Goal: Task Accomplishment & Management: Use online tool/utility

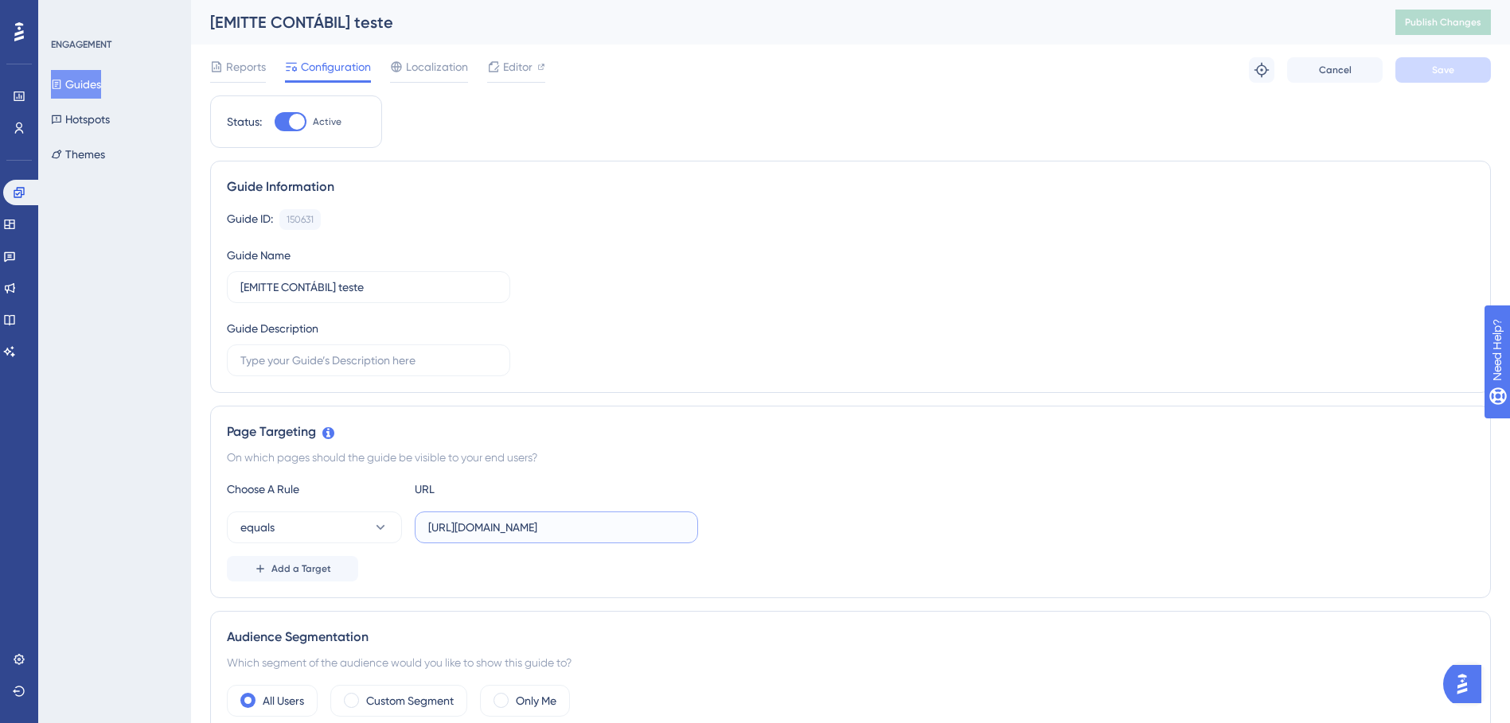
click at [583, 525] on input "[URL][DOMAIN_NAME]" at bounding box center [556, 528] width 256 height 18
click at [246, 70] on span "Reports" at bounding box center [246, 66] width 40 height 19
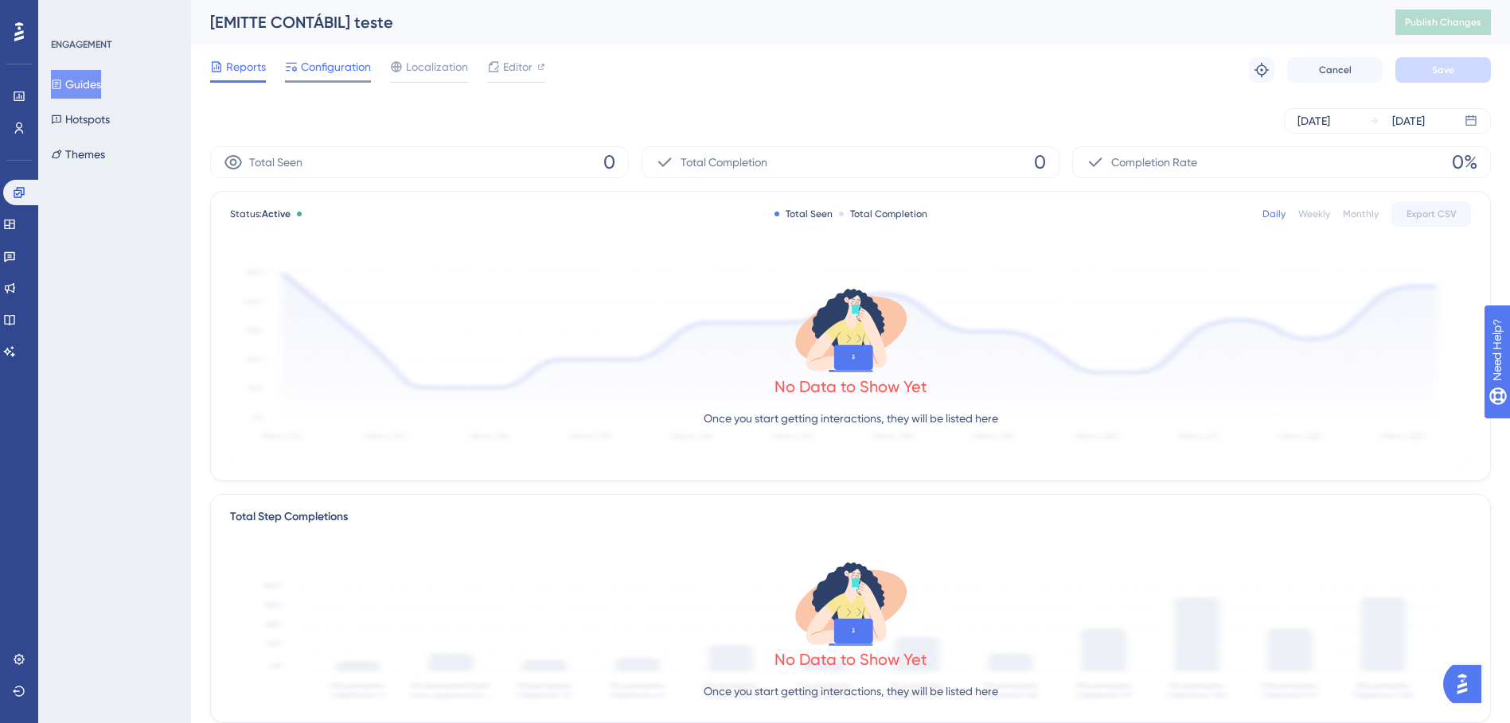
click at [345, 78] on div "Configuration" at bounding box center [328, 69] width 86 height 25
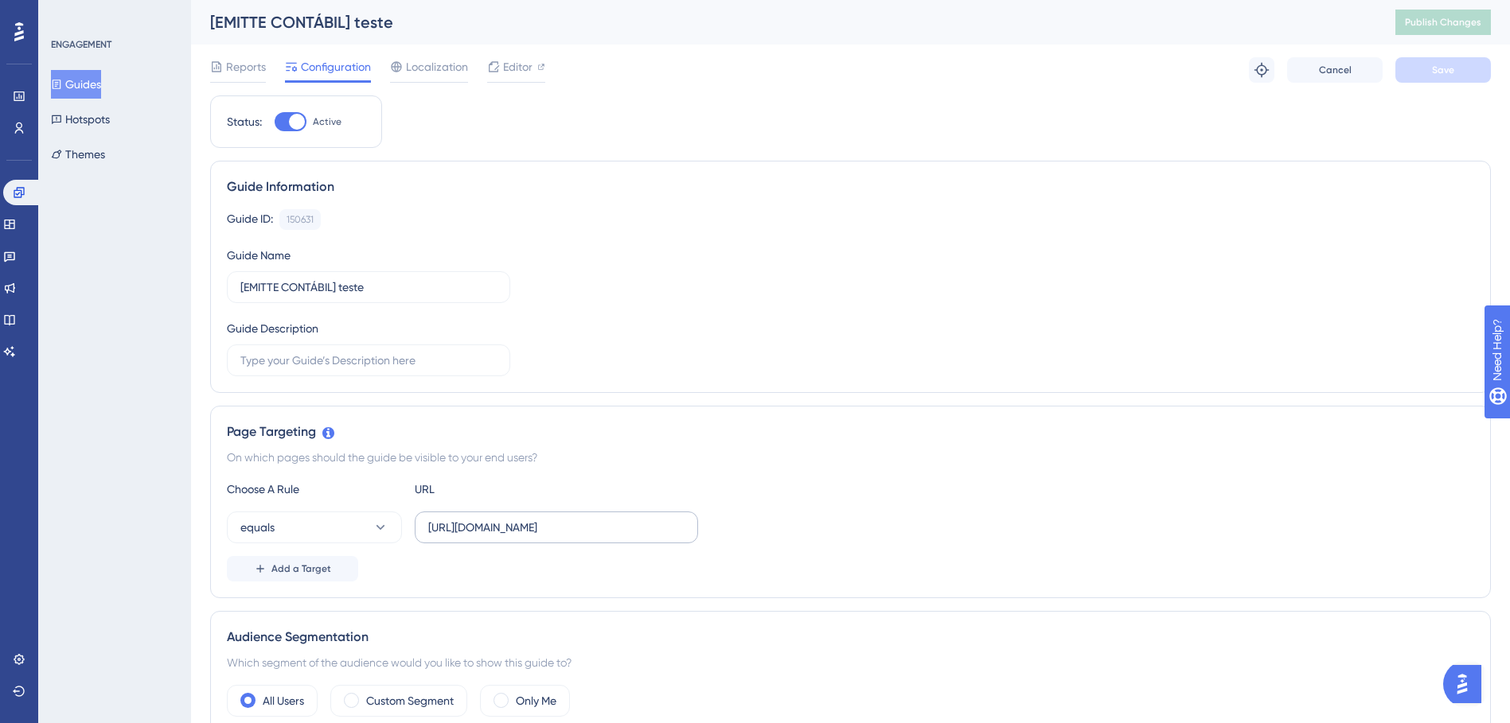
click at [533, 540] on label "[URL][DOMAIN_NAME]" at bounding box center [556, 528] width 283 height 32
click at [533, 536] on input "[URL][DOMAIN_NAME]" at bounding box center [556, 528] width 256 height 18
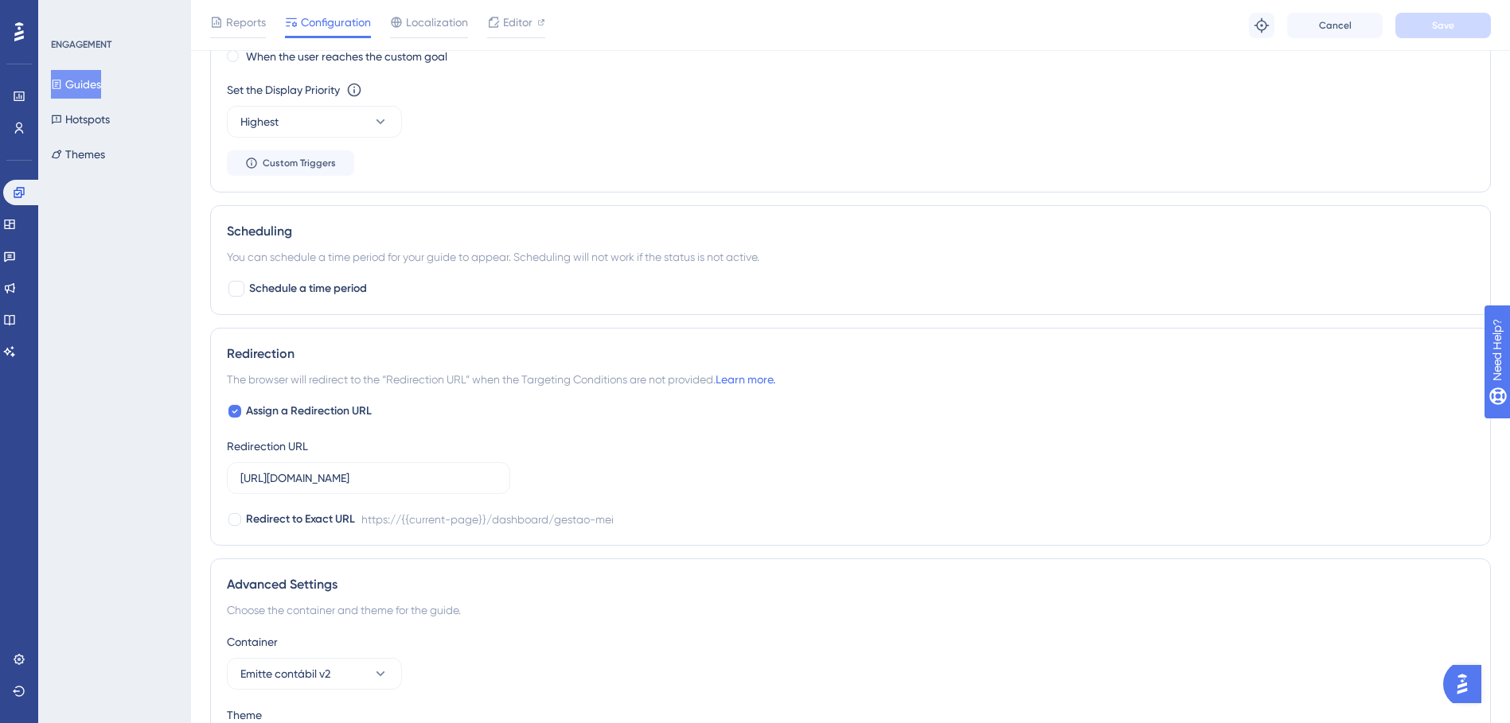
scroll to position [1137, 0]
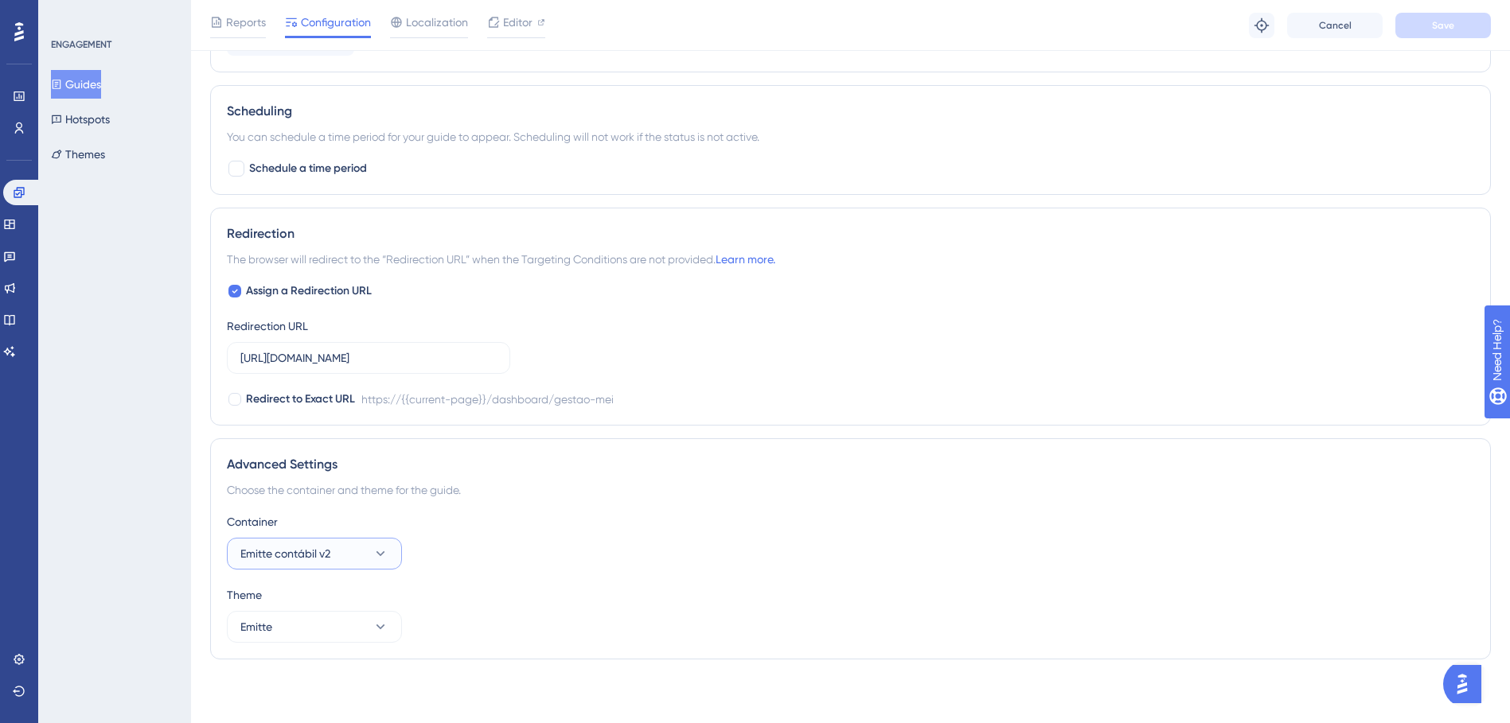
click at [380, 552] on icon at bounding box center [380, 554] width 16 height 16
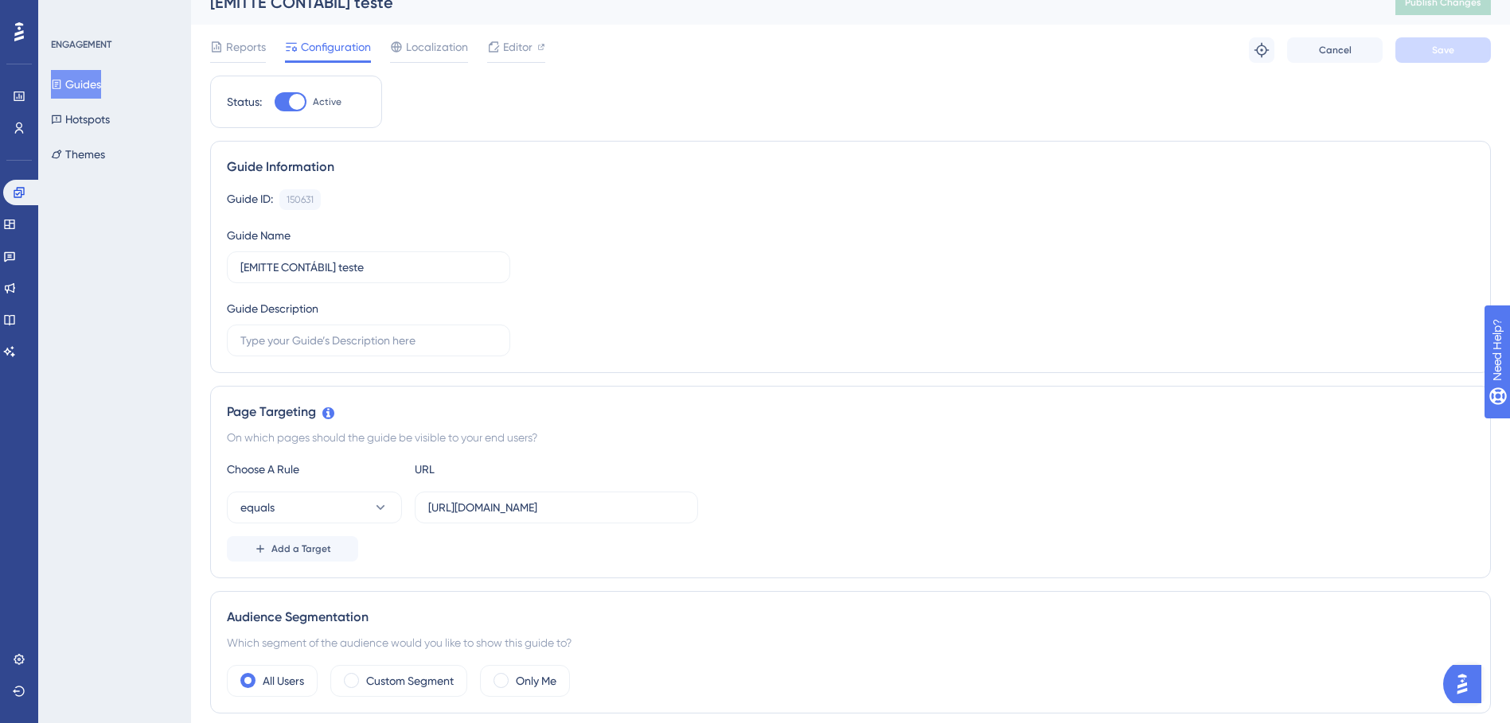
scroll to position [0, 0]
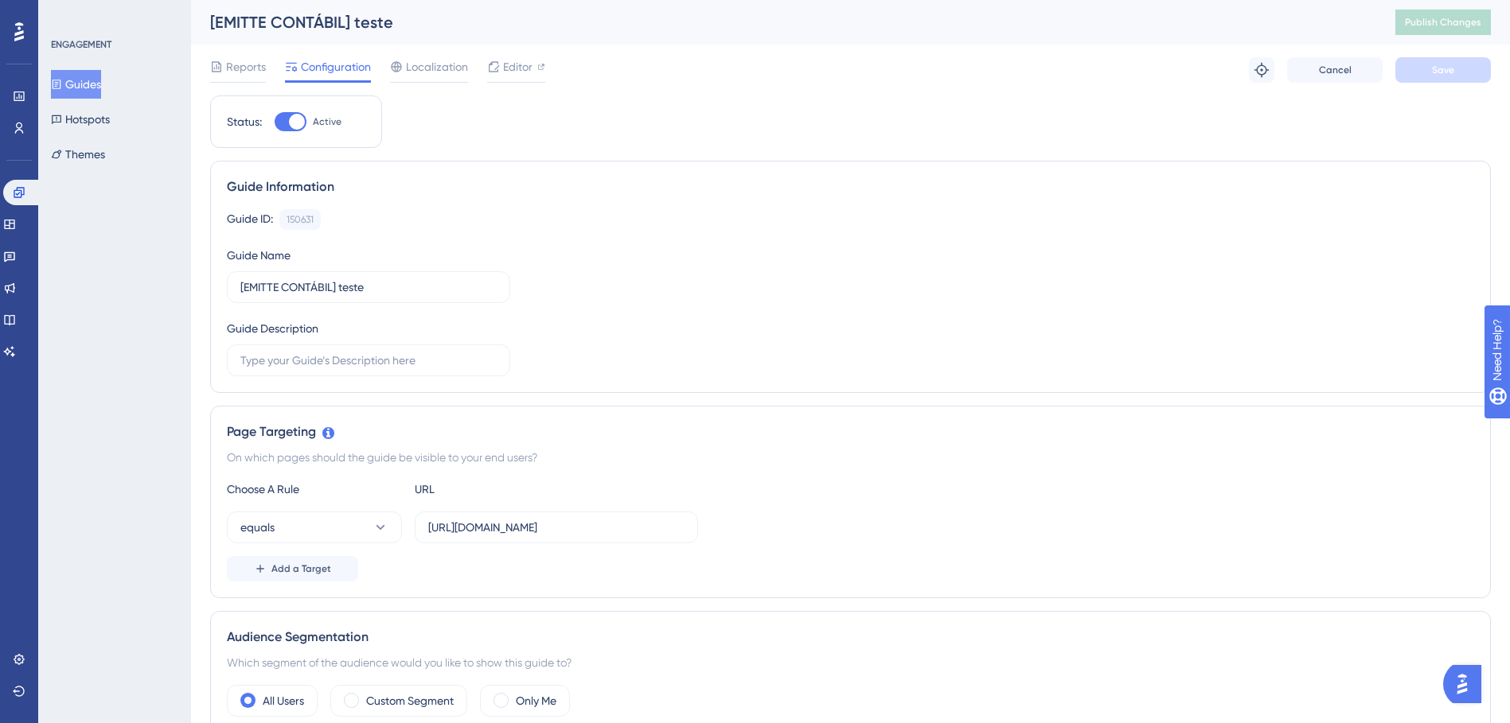
click at [249, 29] on div "[EMITTE CONTÁBIL] teste" at bounding box center [782, 22] width 1145 height 22
click at [252, 57] on div "Reports Configuration Localization Editor Troubleshoot Cancel Save" at bounding box center [850, 70] width 1281 height 51
click at [255, 69] on span "Reports" at bounding box center [246, 66] width 40 height 19
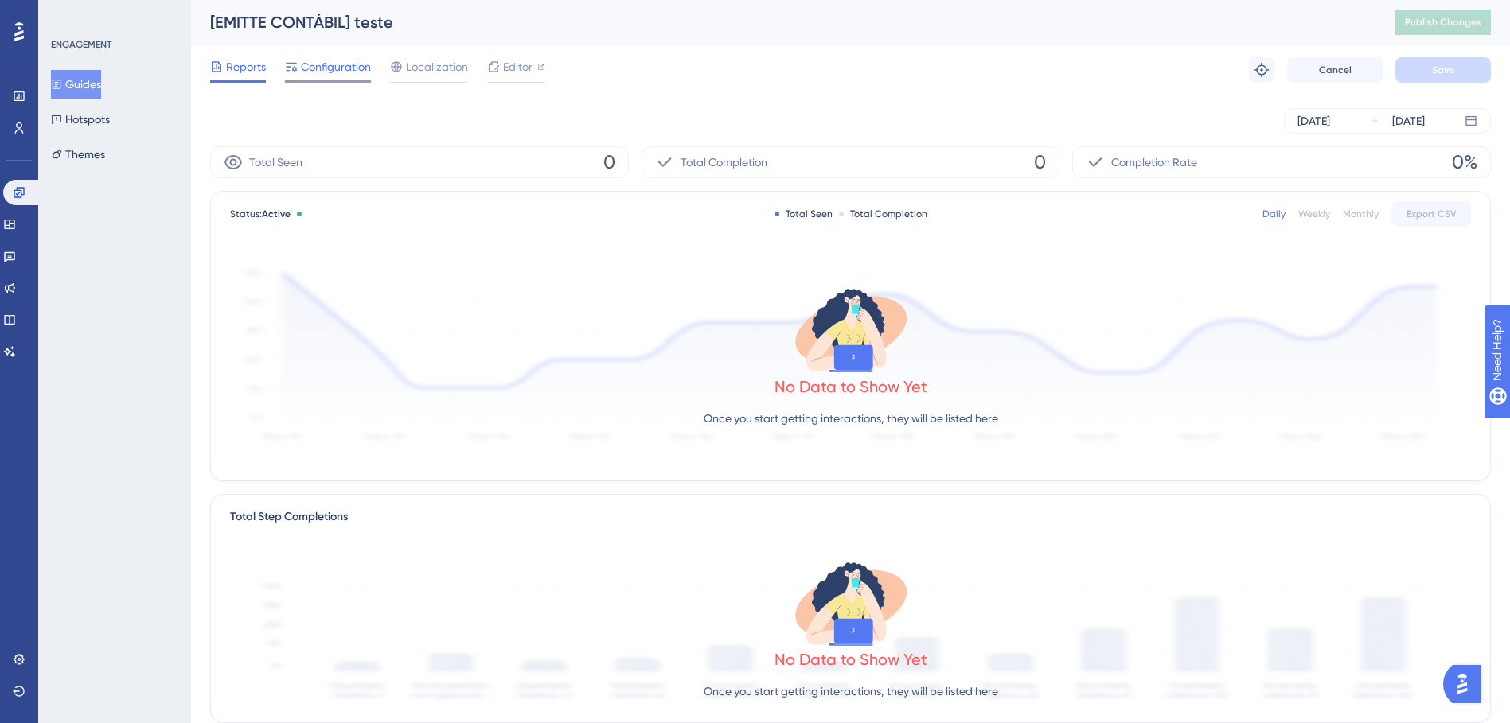
click at [309, 57] on span "Configuration" at bounding box center [336, 66] width 70 height 19
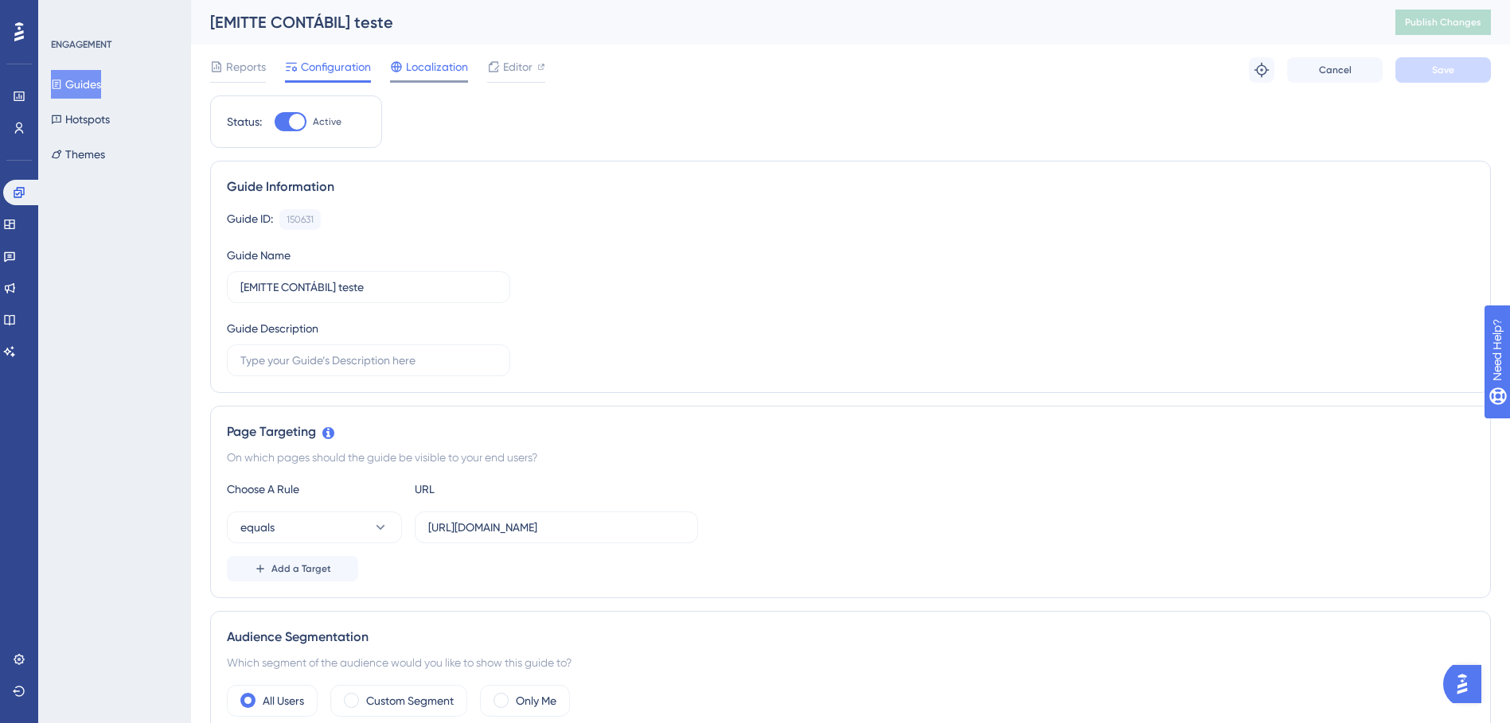
click at [419, 72] on span "Localization" at bounding box center [437, 66] width 62 height 19
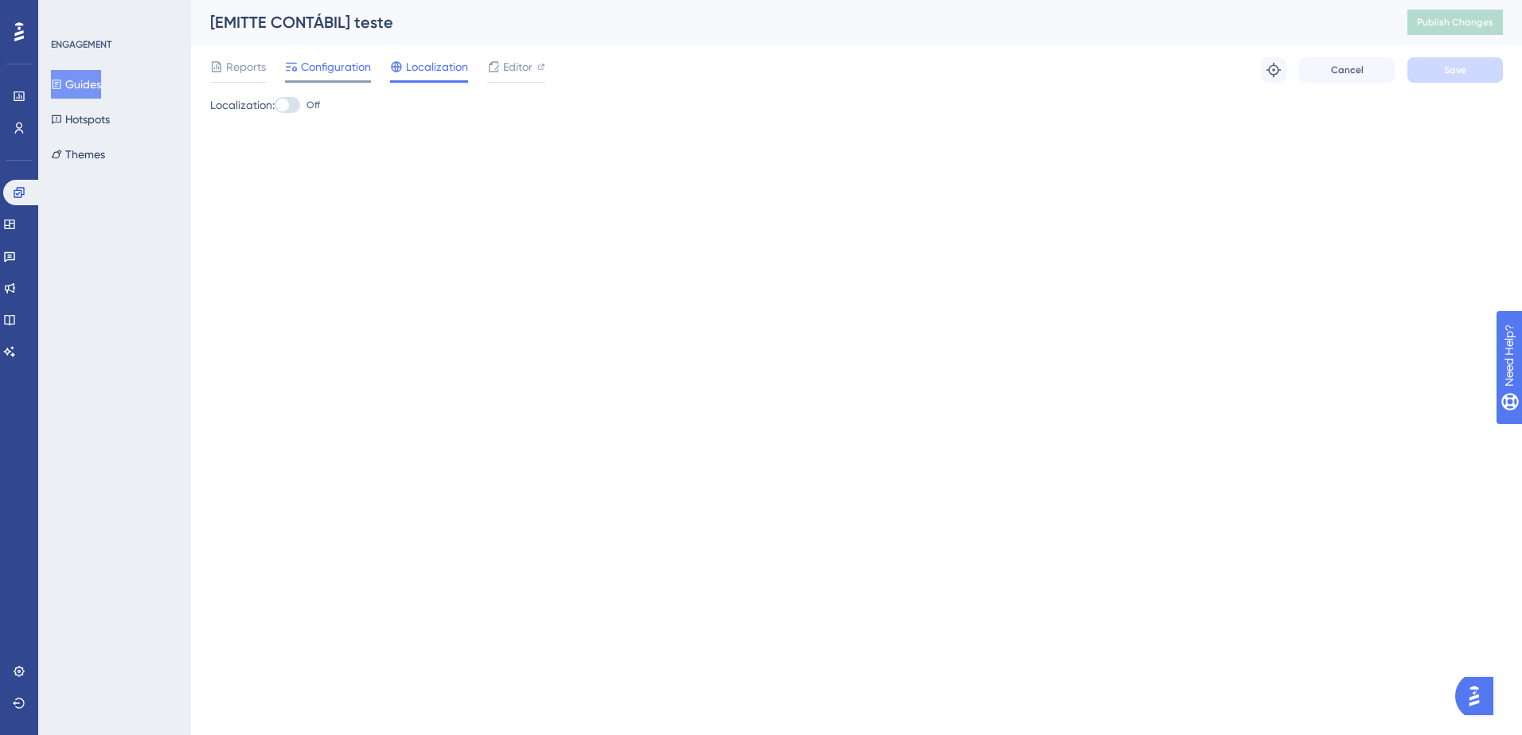
click at [364, 68] on span "Configuration" at bounding box center [336, 66] width 70 height 19
click at [259, 73] on span "Reports" at bounding box center [246, 66] width 40 height 19
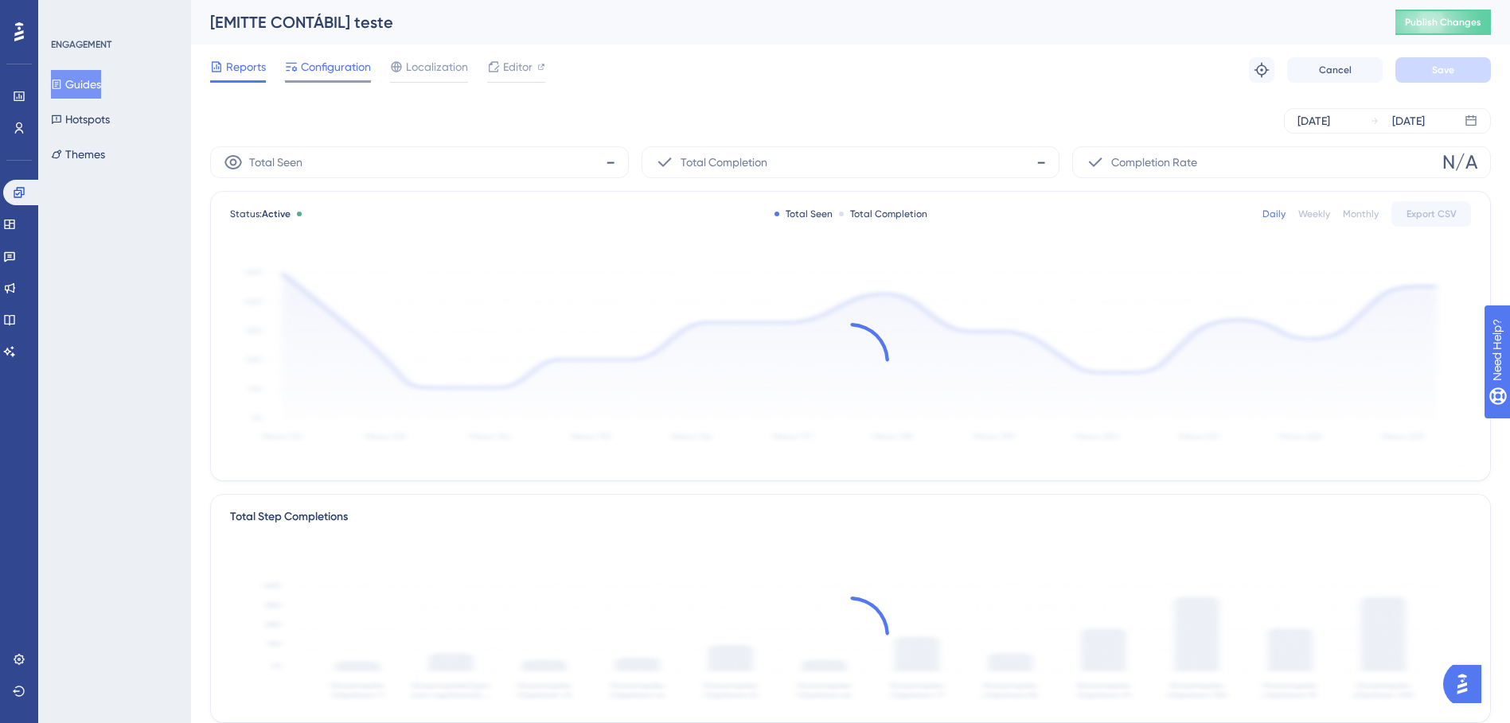
click at [353, 65] on span "Configuration" at bounding box center [336, 66] width 70 height 19
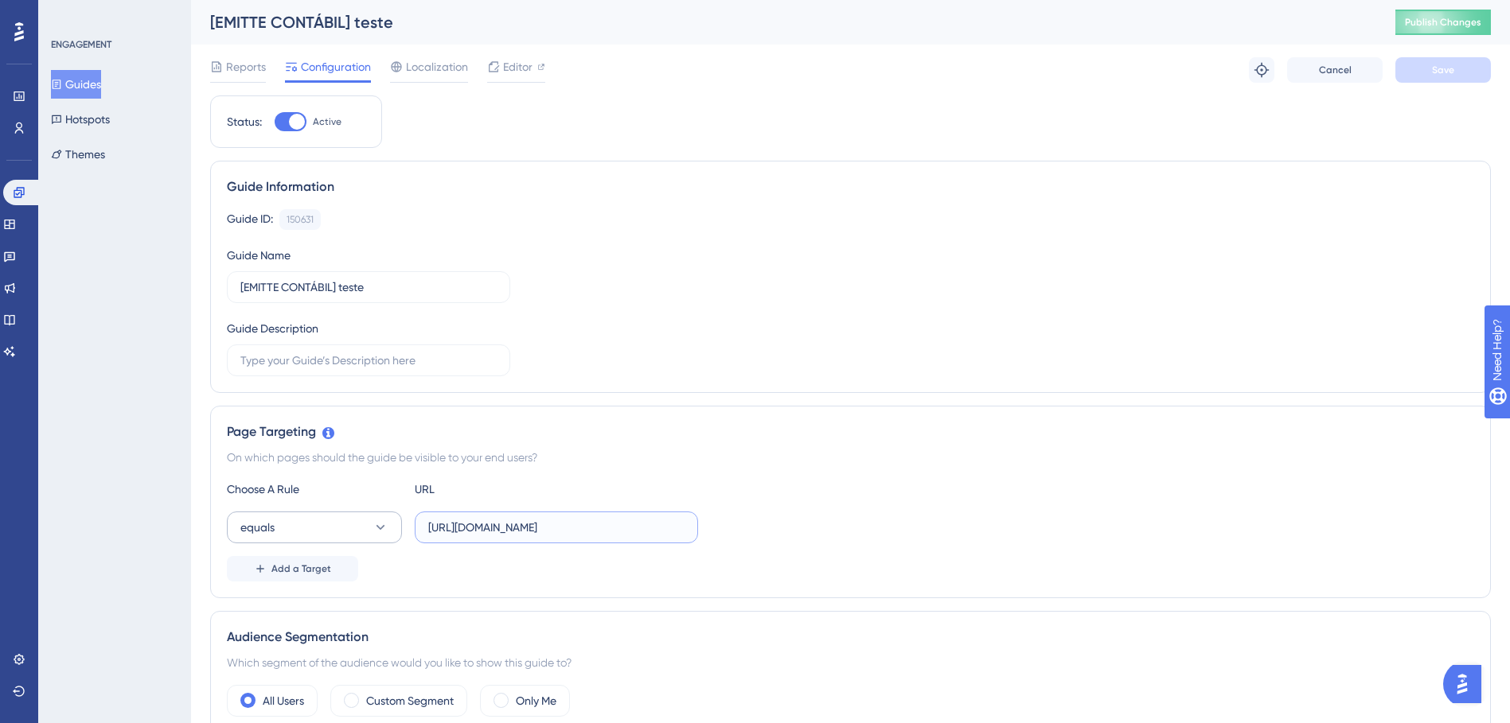
drag, startPoint x: 468, startPoint y: 527, endPoint x: 391, endPoint y: 525, distance: 77.2
click at [391, 525] on div "equals [URL][DOMAIN_NAME]" at bounding box center [462, 528] width 471 height 32
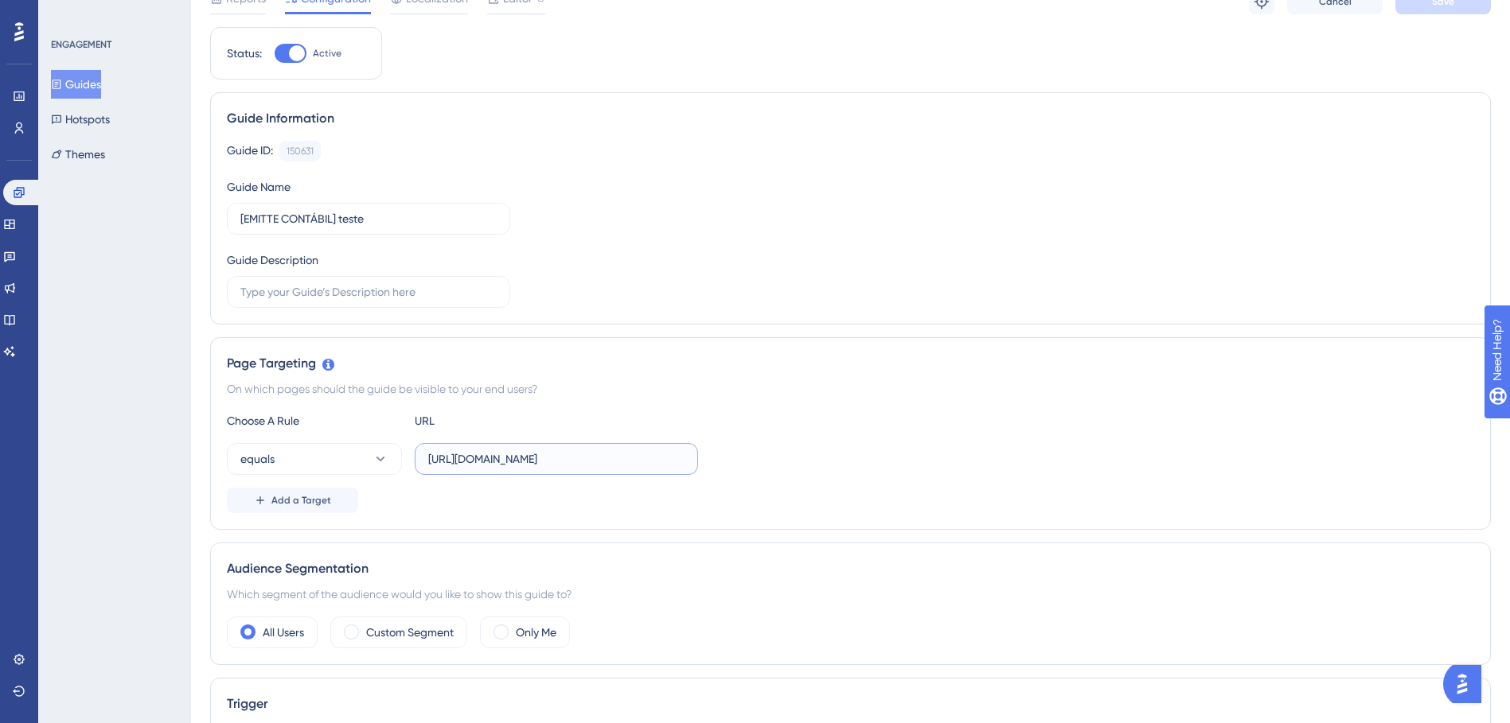
scroll to position [159, 0]
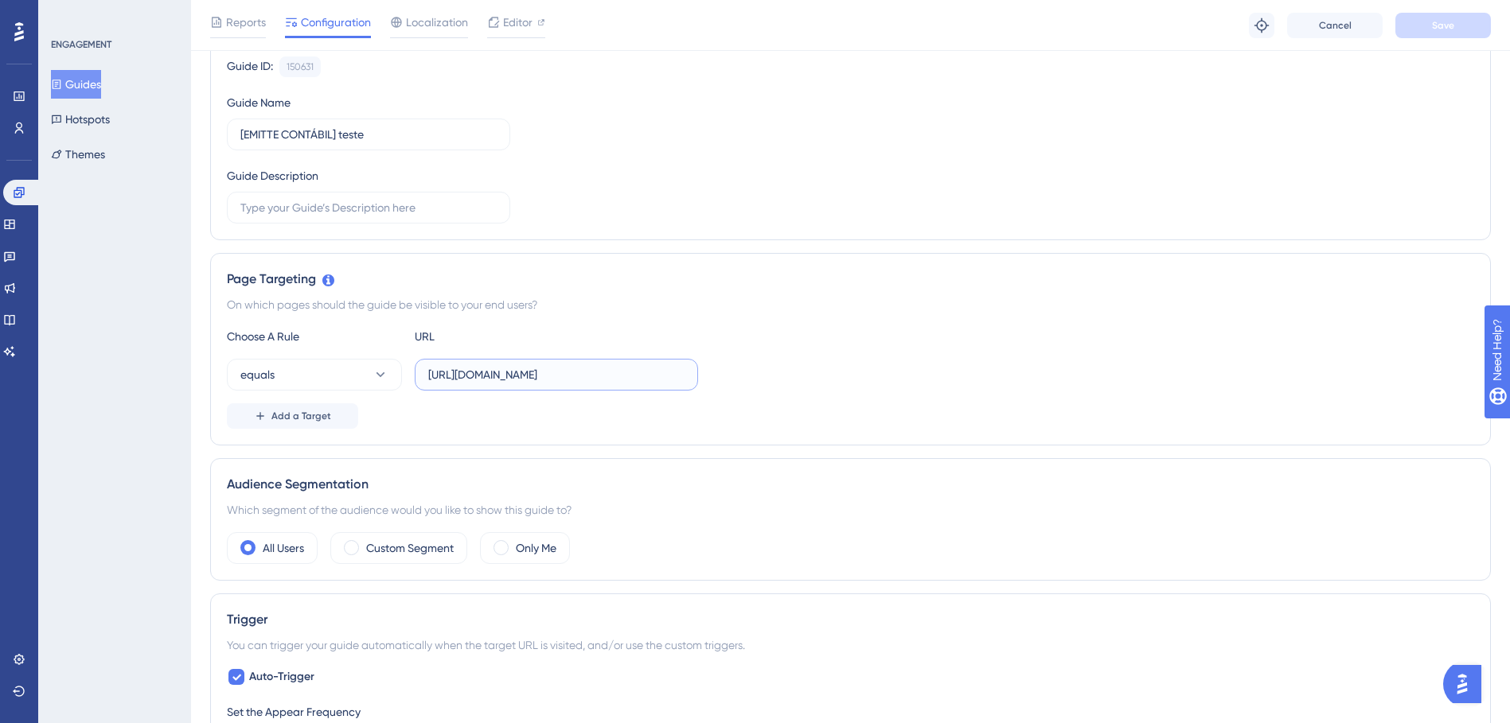
click at [461, 371] on input "[URL][DOMAIN_NAME]" at bounding box center [556, 375] width 256 height 18
drag, startPoint x: 468, startPoint y: 374, endPoint x: 422, endPoint y: 369, distance: 46.4
click at [422, 369] on label "[URL][DOMAIN_NAME]" at bounding box center [556, 375] width 283 height 32
click at [1447, 21] on span "Save" at bounding box center [1443, 25] width 22 height 13
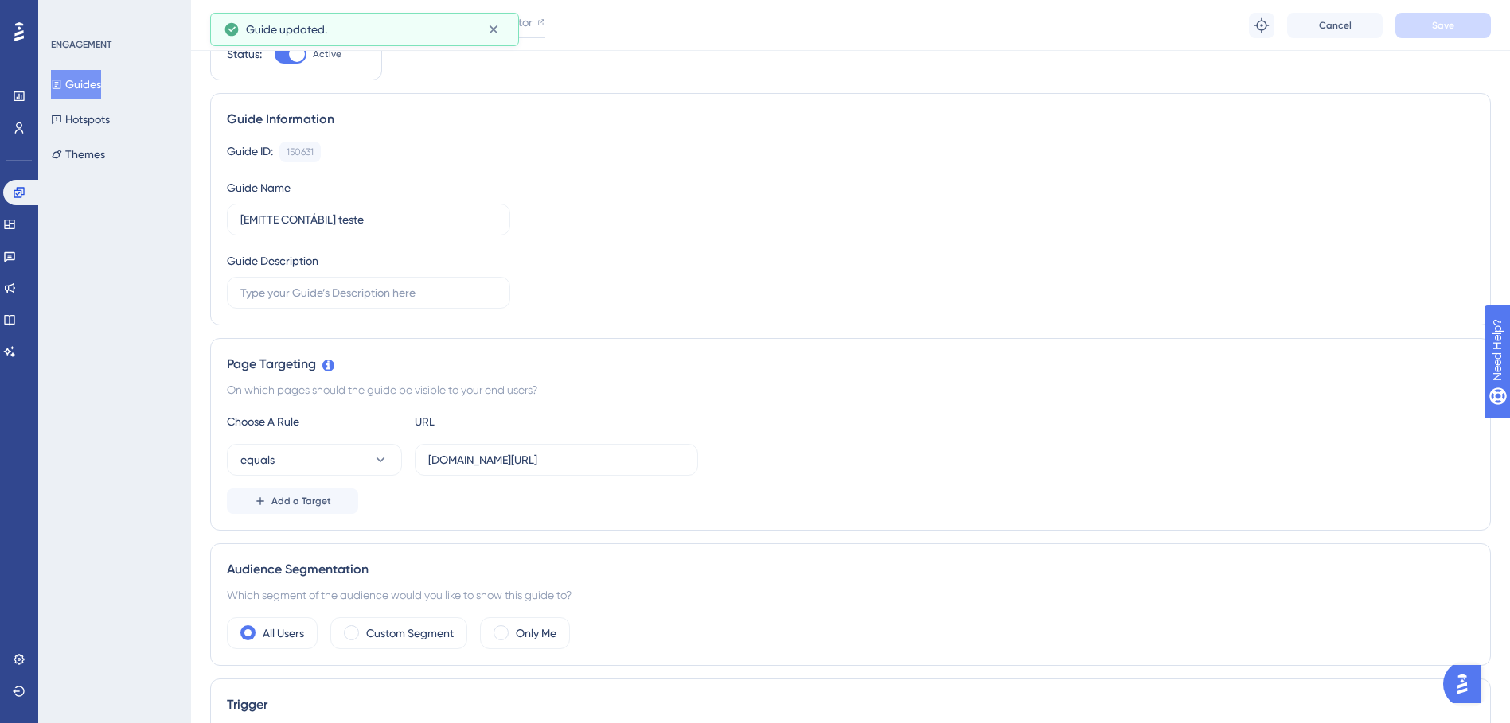
scroll to position [0, 0]
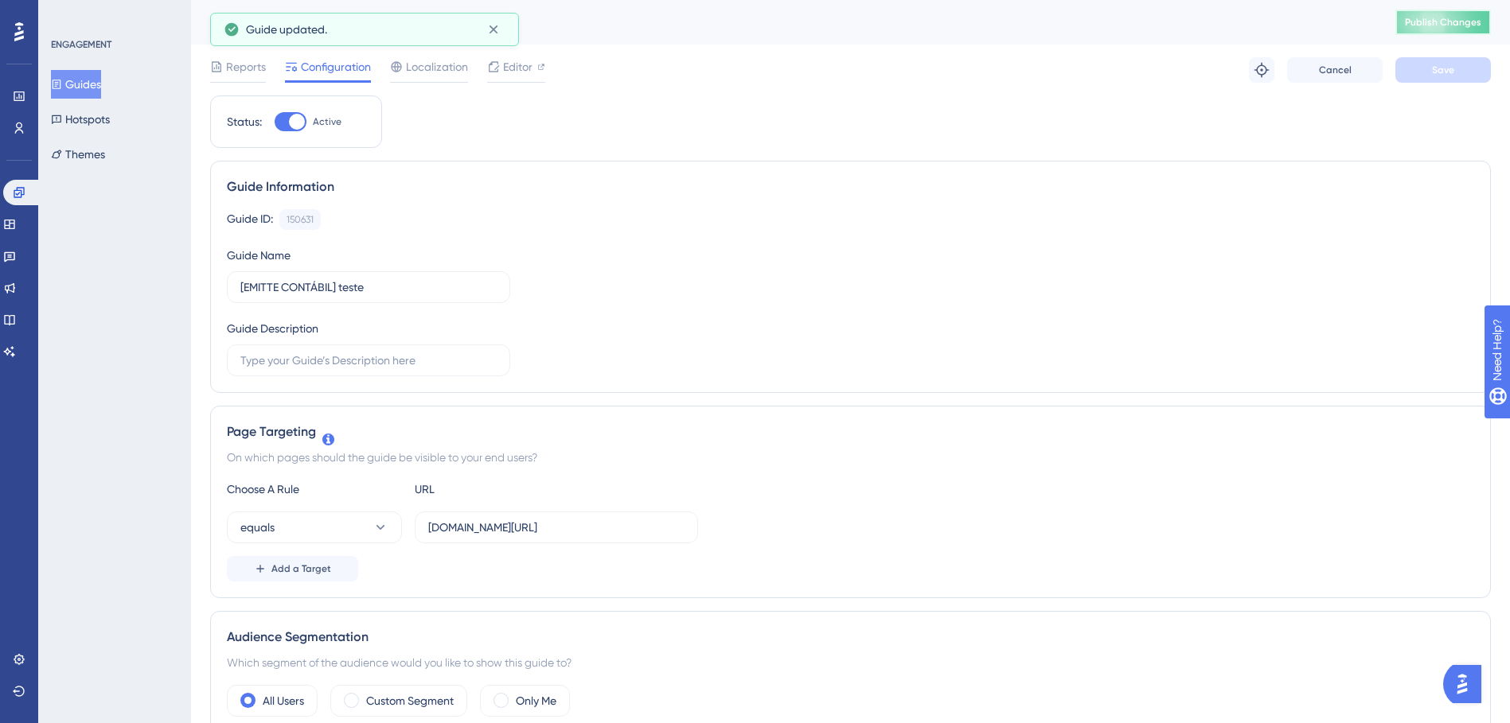
click at [1471, 28] on span "Publish Changes" at bounding box center [1443, 22] width 76 height 13
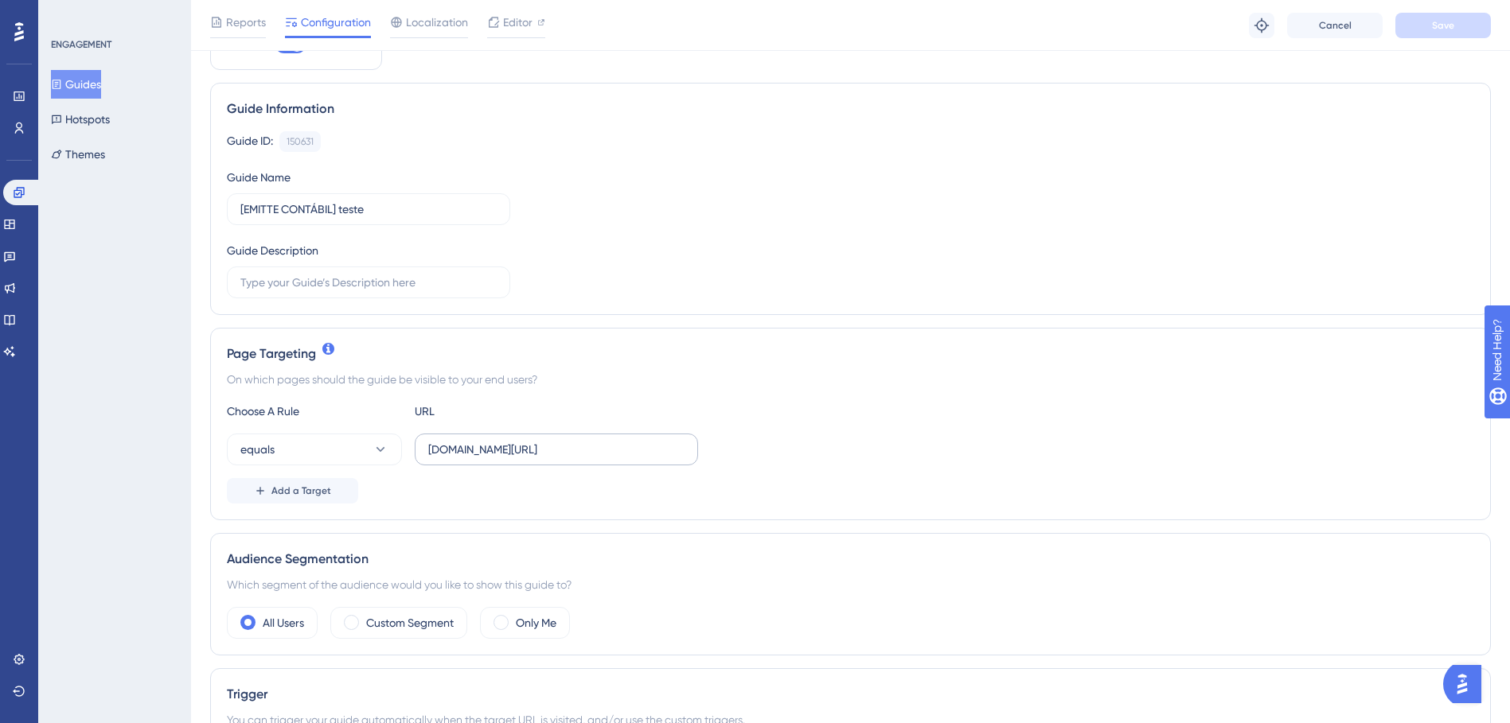
scroll to position [159, 0]
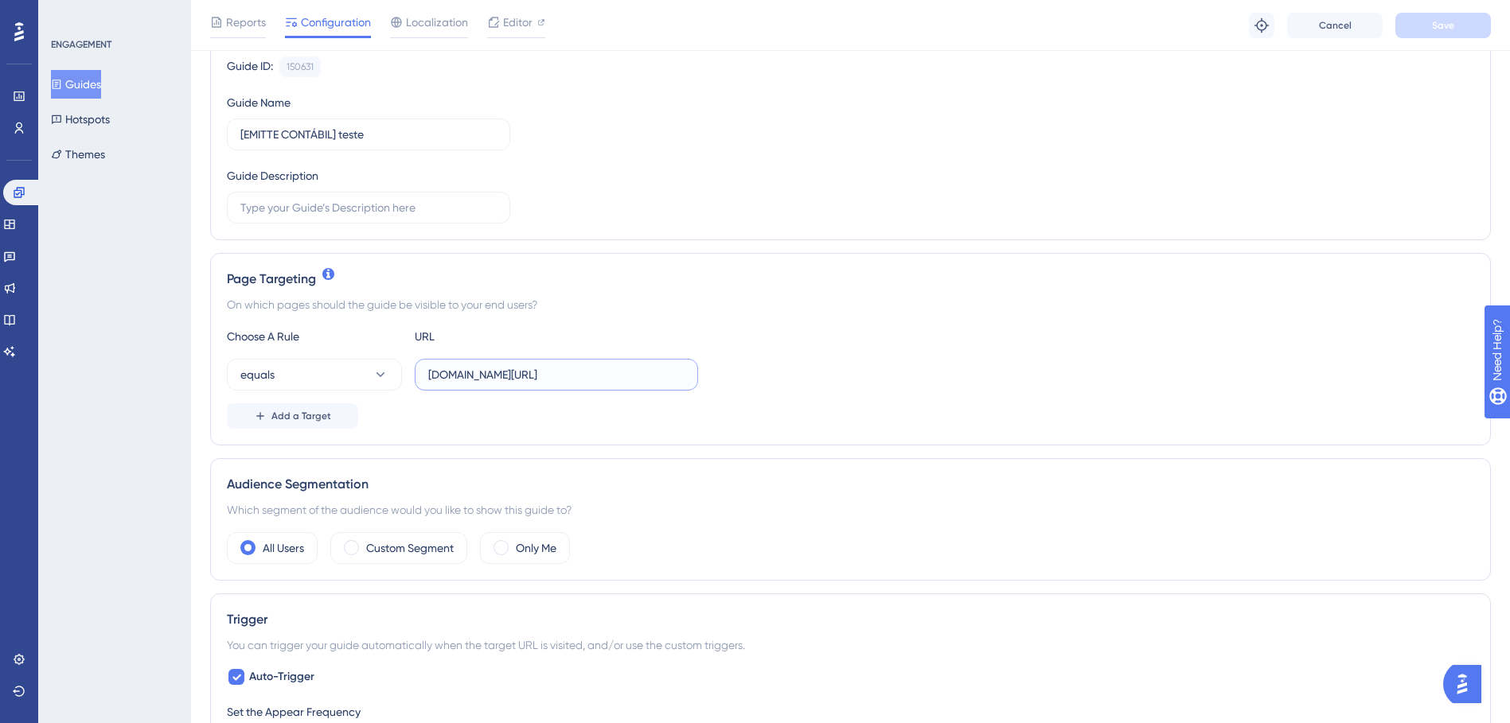
click at [595, 376] on input "[DOMAIN_NAME][URL]" at bounding box center [556, 375] width 256 height 18
paste input "https://"
type input "[URL][DOMAIN_NAME]"
click at [1436, 27] on span "Save" at bounding box center [1443, 25] width 22 height 13
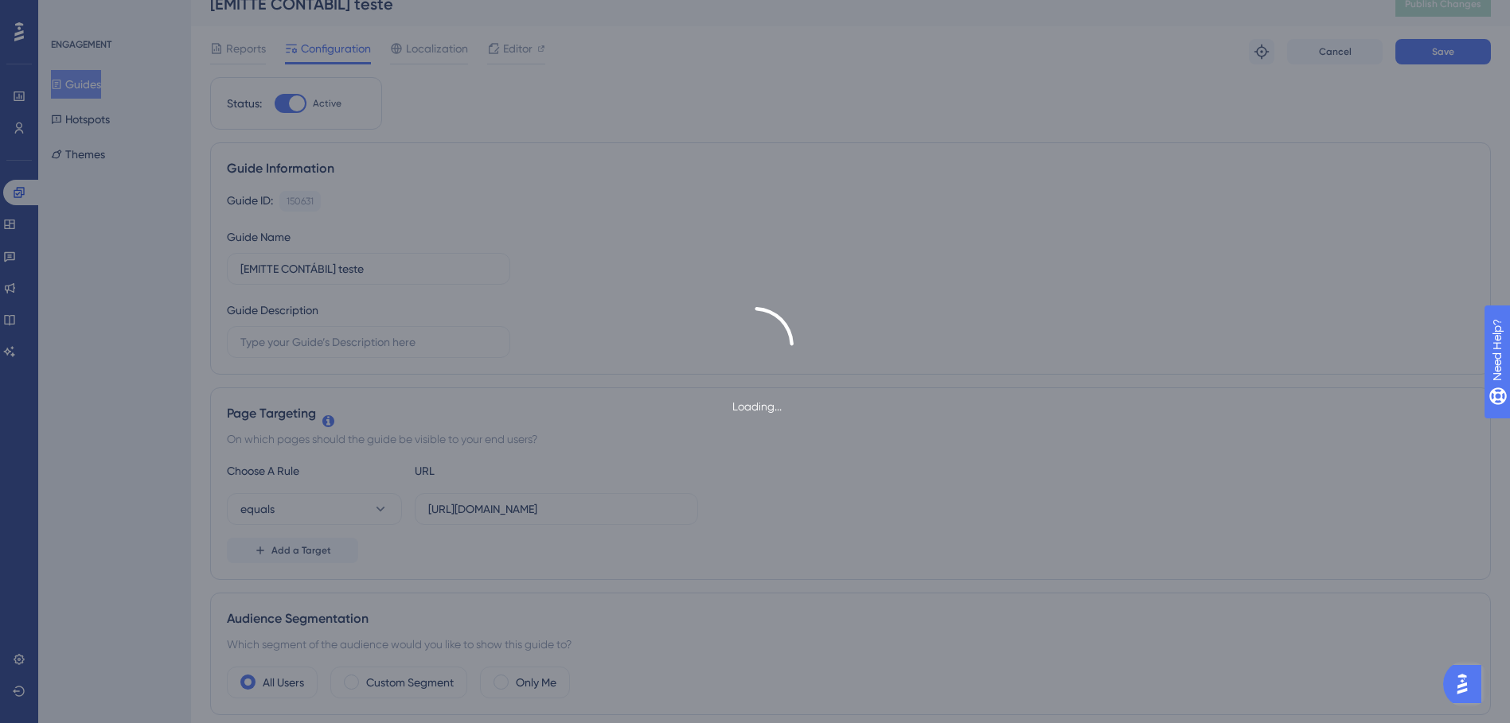
scroll to position [0, 0]
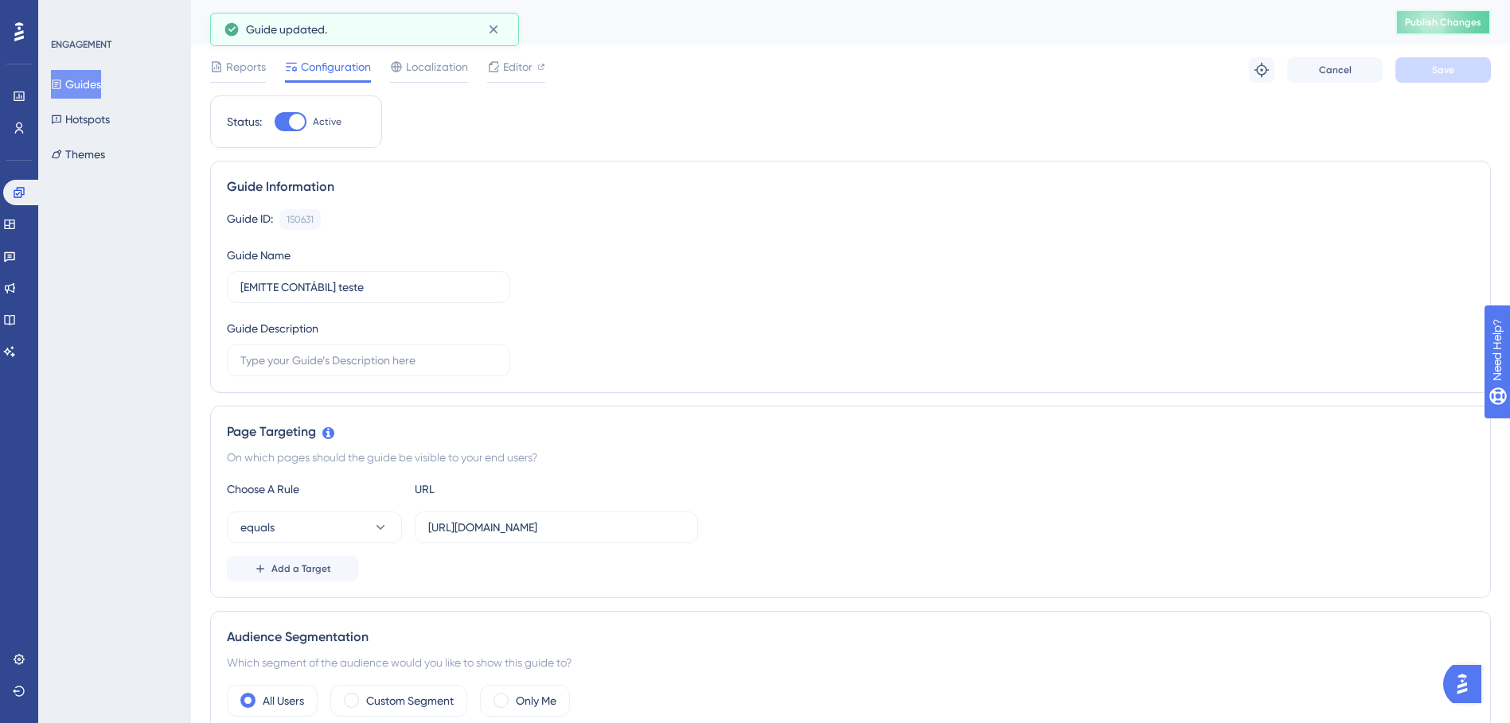
click at [1469, 21] on span "Publish Changes" at bounding box center [1443, 22] width 76 height 13
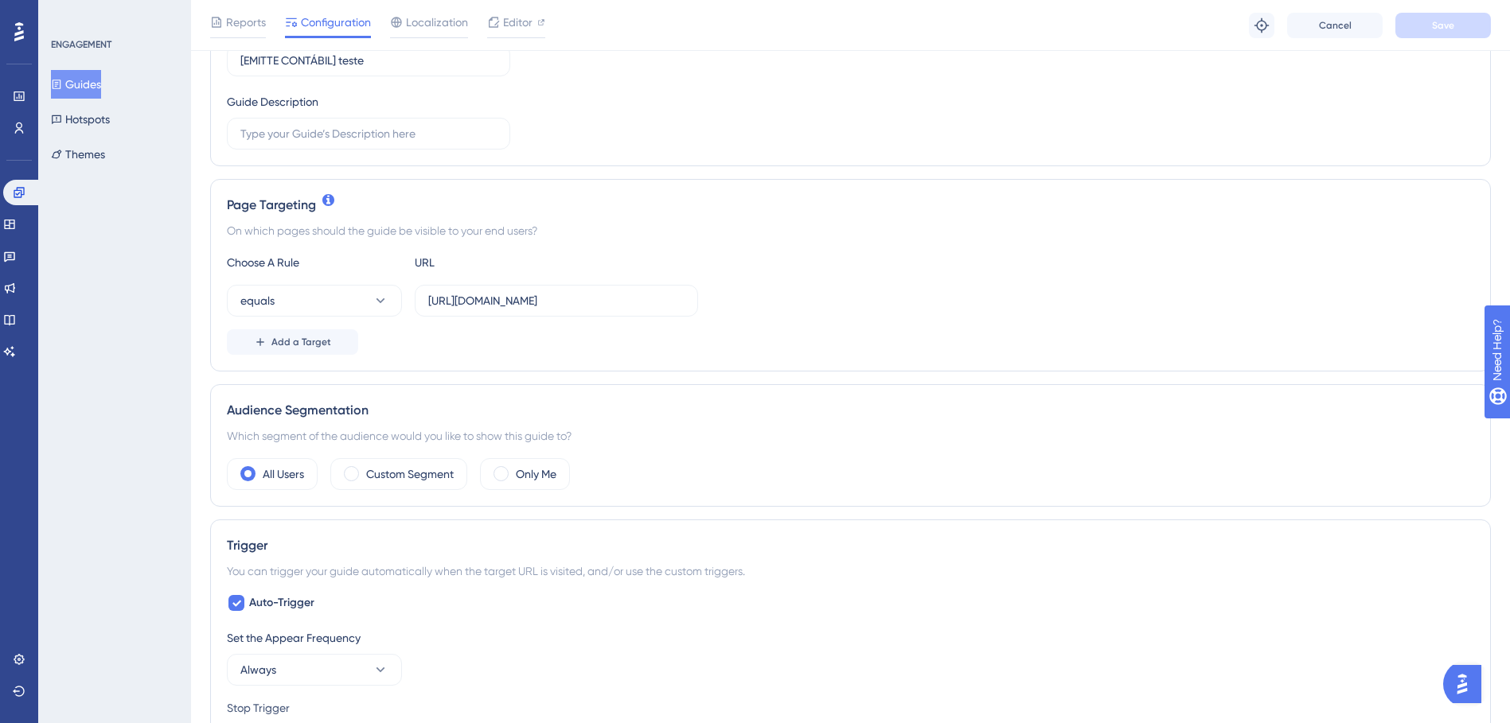
scroll to position [398, 0]
